Goal: Information Seeking & Learning: Learn about a topic

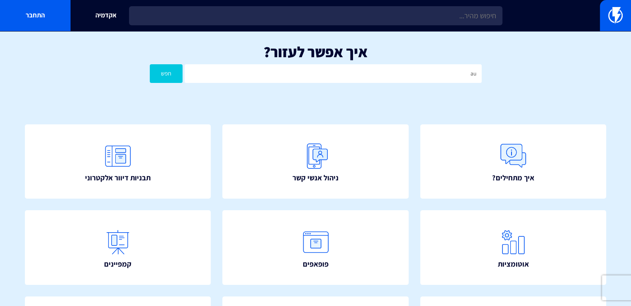
type input "a"
type input "שותפים"
click at [150, 64] on button "חפש" at bounding box center [166, 73] width 33 height 19
click at [377, 71] on input "שותפים" at bounding box center [333, 73] width 297 height 19
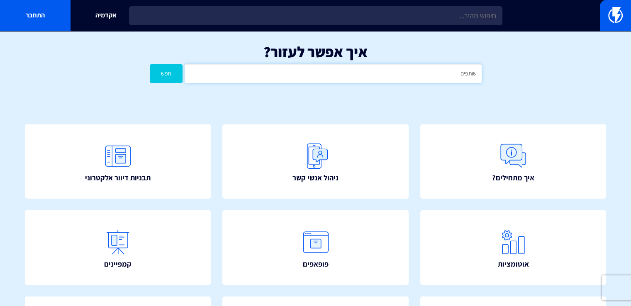
click at [377, 71] on input "שותפים" at bounding box center [333, 73] width 297 height 19
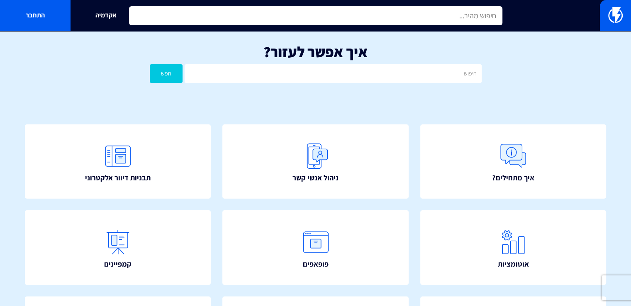
click at [416, 22] on input "text" at bounding box center [315, 15] width 373 height 19
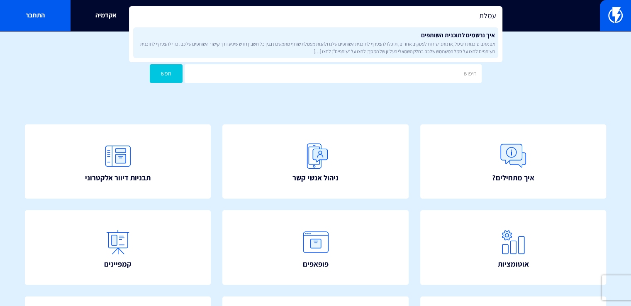
type input "עמלת"
click at [422, 36] on link "איך נרשמים לתוכנית השותפים אם אתם סוכנות דיגיטל, או נותני שירות לעסקים אחרים, ת…" at bounding box center [315, 42] width 365 height 31
